Goal: Transaction & Acquisition: Register for event/course

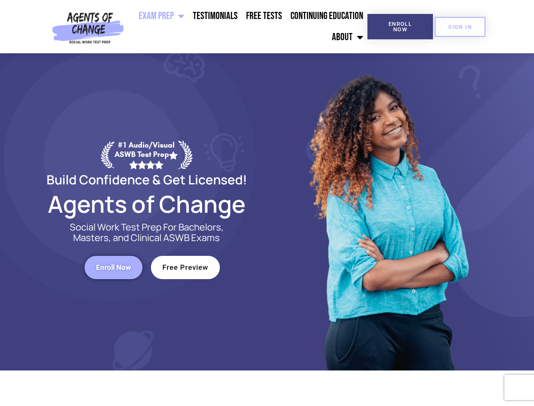
click at [267, 203] on div at bounding box center [387, 211] width 241 height 317
click at [247, 27] on ul "Exam Prep BSW Exam Prep: ASWB Bachelors Level Exam LMSW Exam Prep: ASWB Masters…" at bounding box center [247, 26] width 240 height 42
click at [400, 27] on span "Enroll Now" at bounding box center [400, 26] width 38 height 11
click at [460, 27] on span "SIGN IN" at bounding box center [460, 26] width 24 height 5
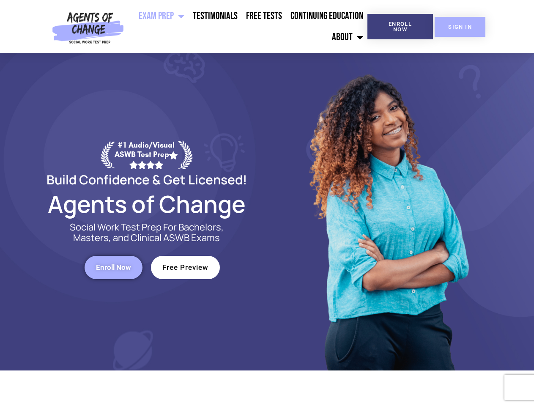
click at [460, 27] on span "SIGN IN" at bounding box center [460, 26] width 24 height 5
click at [113, 267] on span "Enroll Now" at bounding box center [113, 267] width 35 height 7
click at [185, 267] on span "Free Preview" at bounding box center [185, 267] width 46 height 7
